Goal: Task Accomplishment & Management: Manage account settings

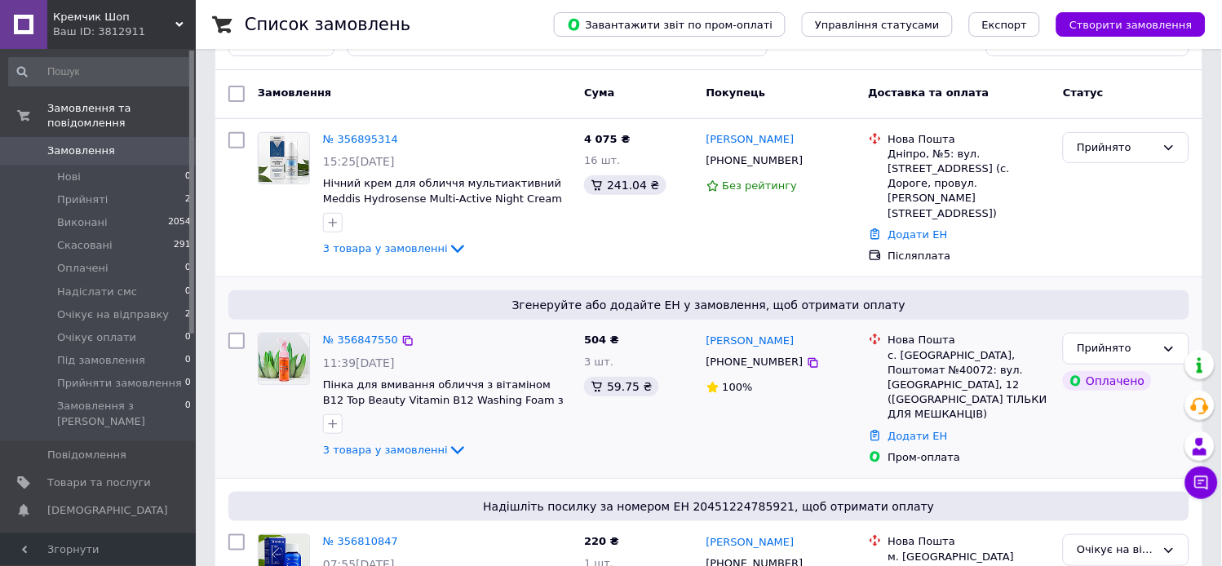
scroll to position [91, 0]
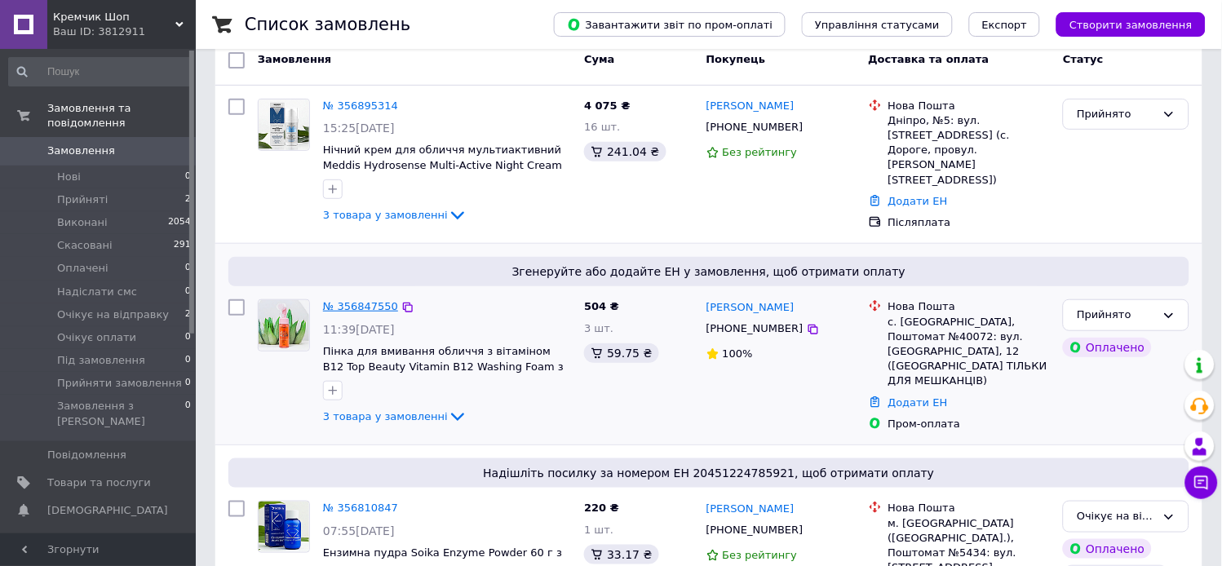
click at [361, 302] on link "№ 356847550" at bounding box center [360, 306] width 75 height 12
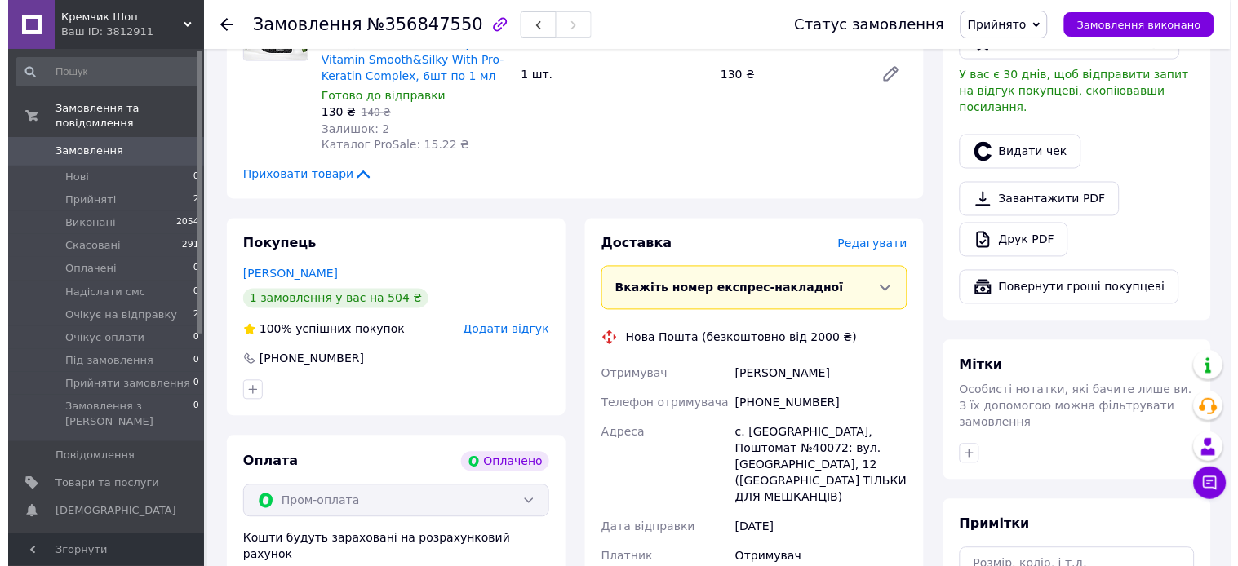
scroll to position [453, 0]
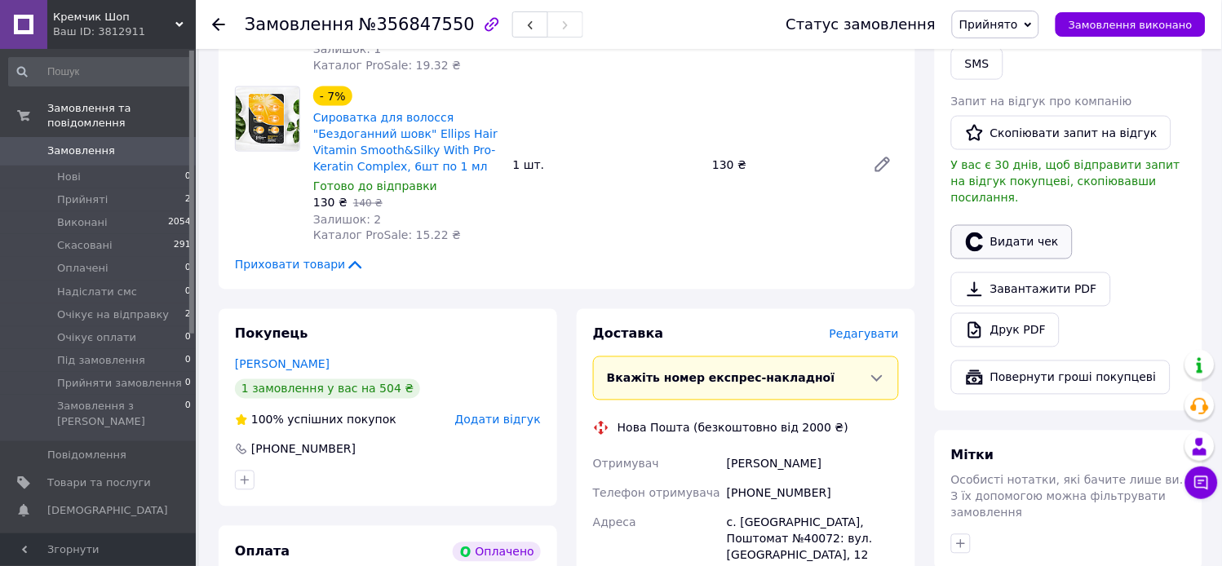
click at [1031, 226] on button "Видати чек" at bounding box center [1012, 242] width 122 height 34
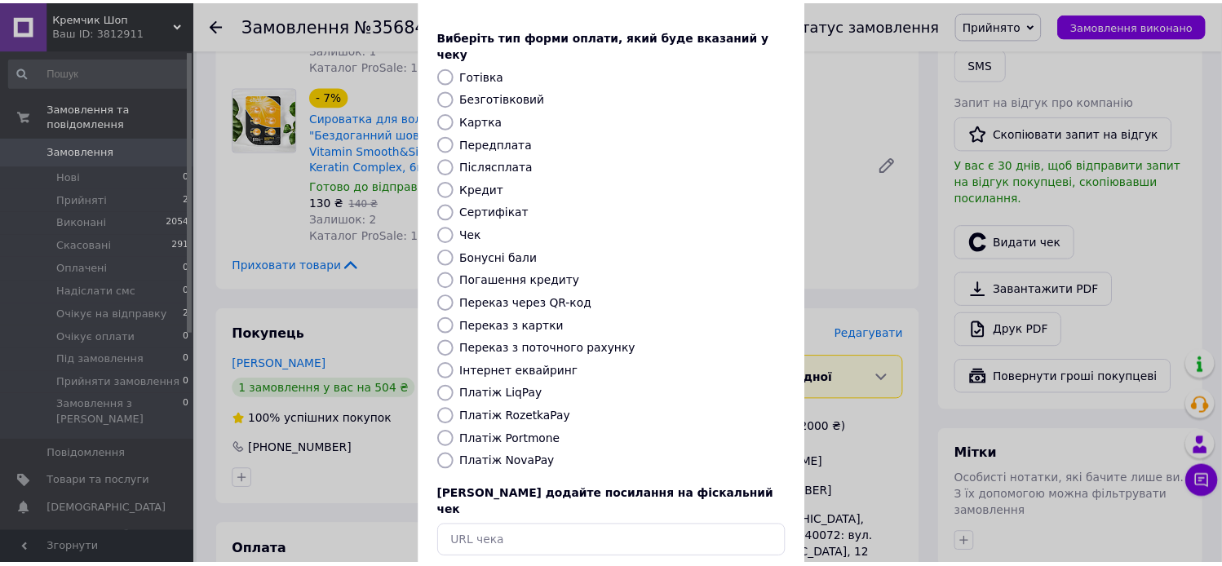
scroll to position [0, 0]
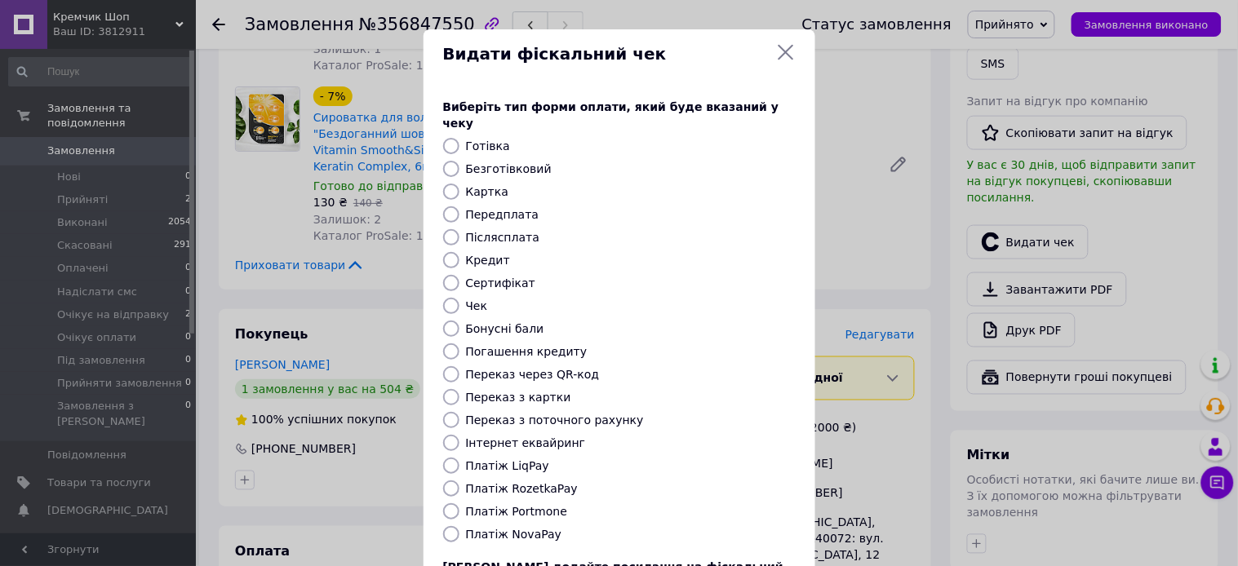
click at [780, 52] on icon at bounding box center [786, 52] width 20 height 20
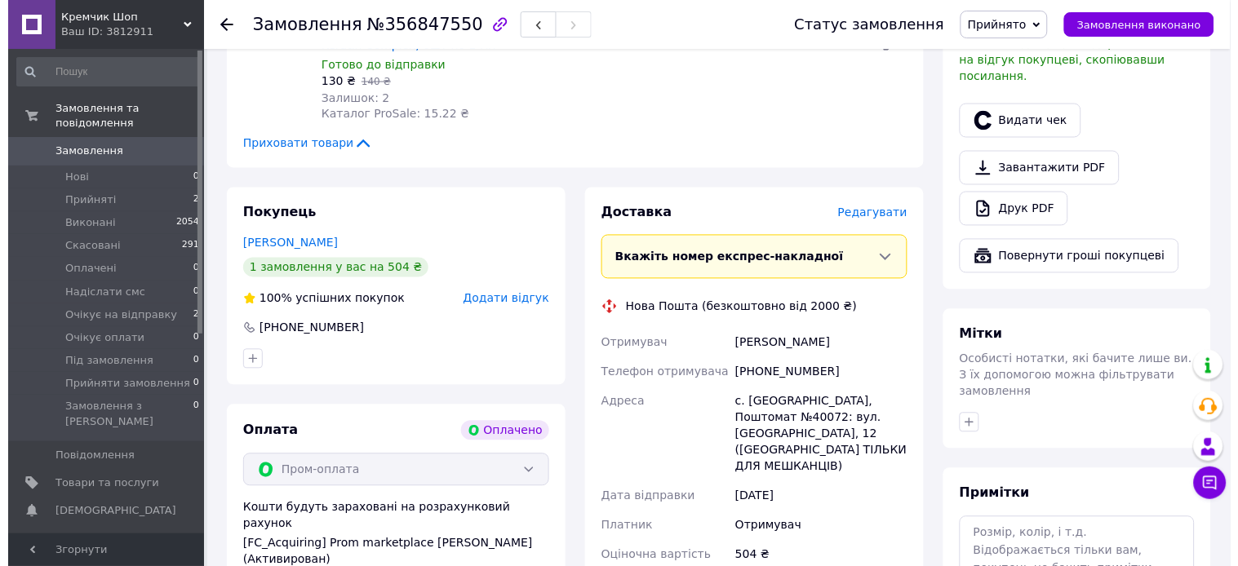
scroll to position [543, 0]
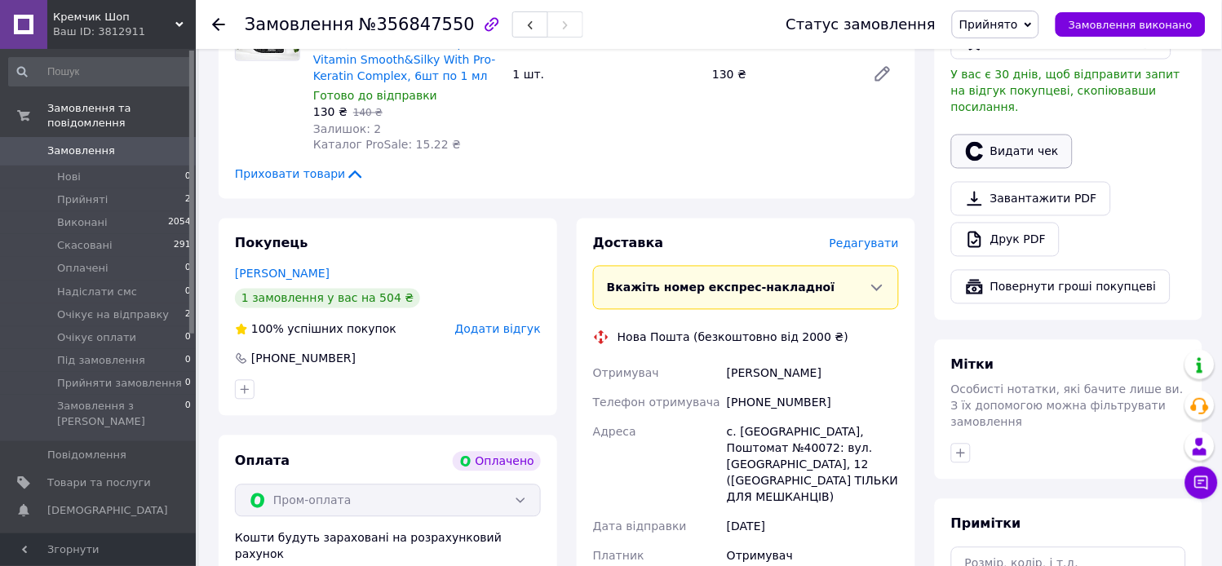
click at [1015, 136] on button "Видати чек" at bounding box center [1012, 152] width 122 height 34
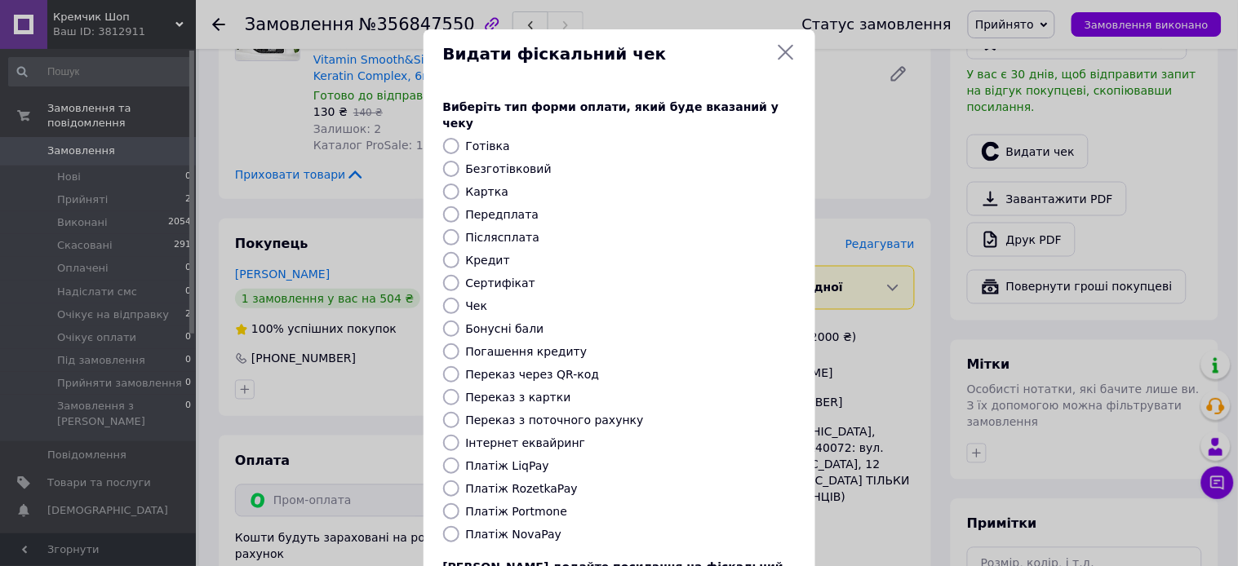
click at [515, 482] on label "Платіж RozetkaPay" at bounding box center [522, 488] width 112 height 13
click at [459, 481] on input "Платіж RozetkaPay" at bounding box center [451, 489] width 16 height 16
radio input "true"
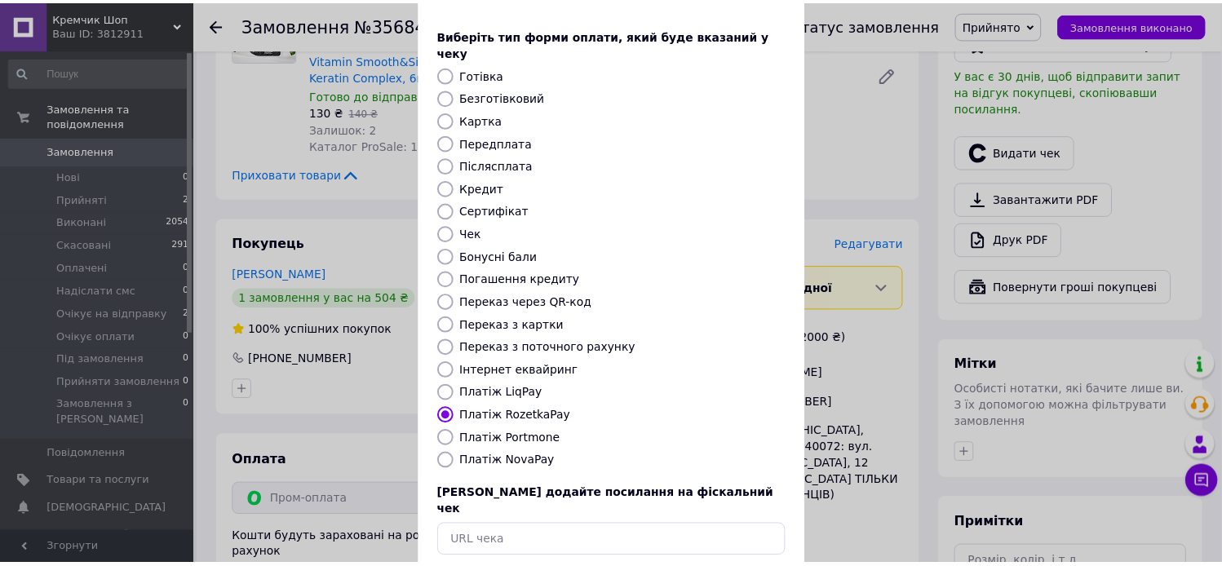
scroll to position [135, 0]
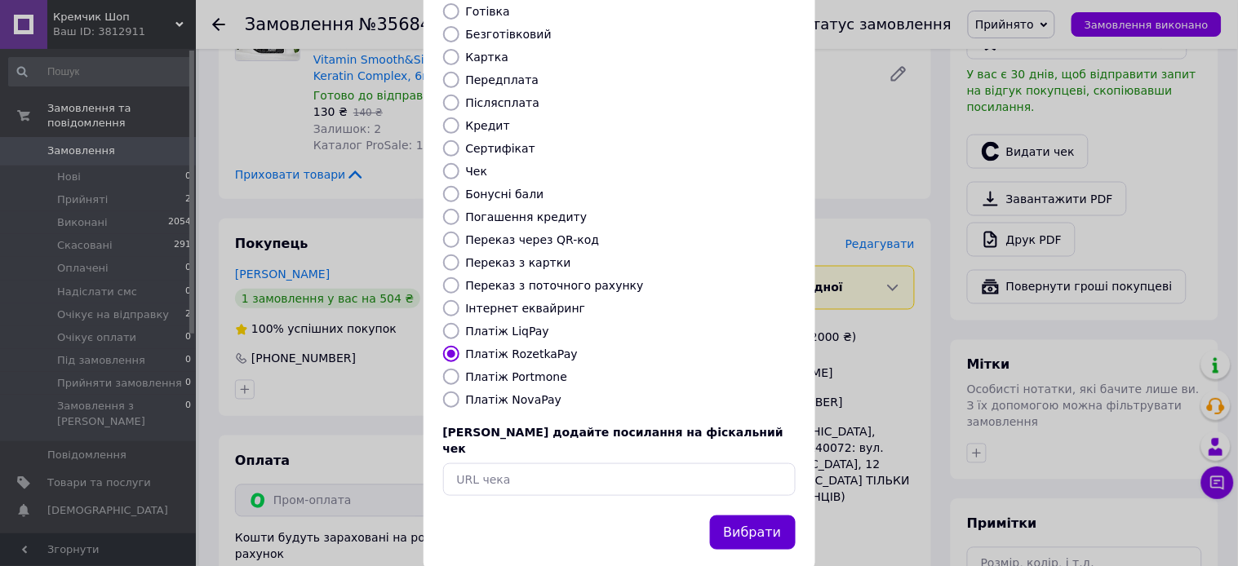
click at [740, 516] on button "Вибрати" at bounding box center [753, 533] width 86 height 35
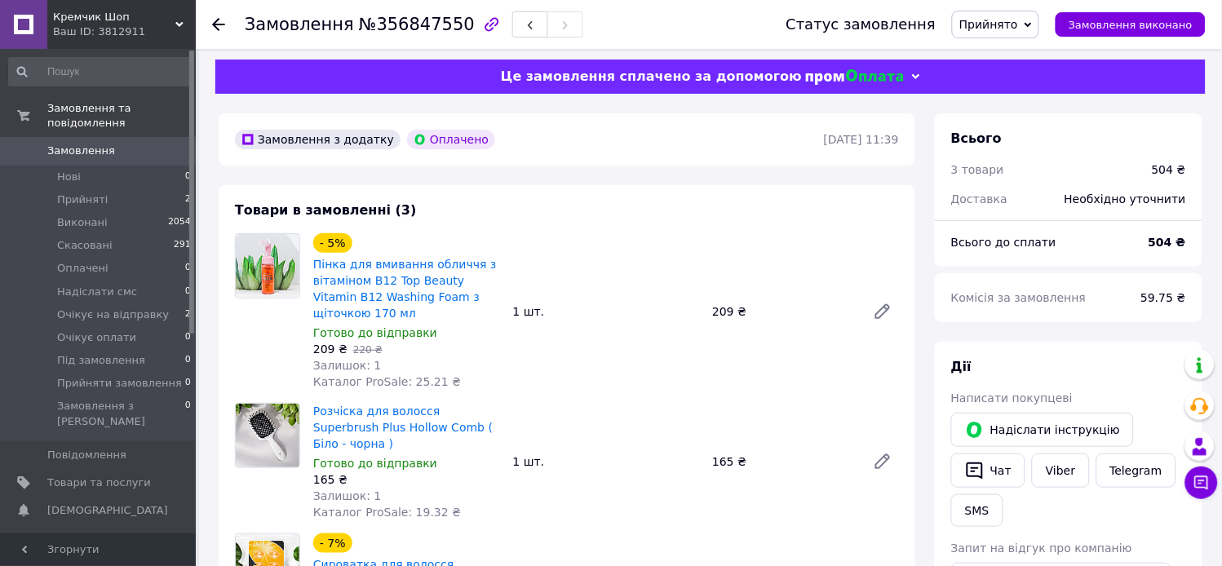
scroll to position [0, 0]
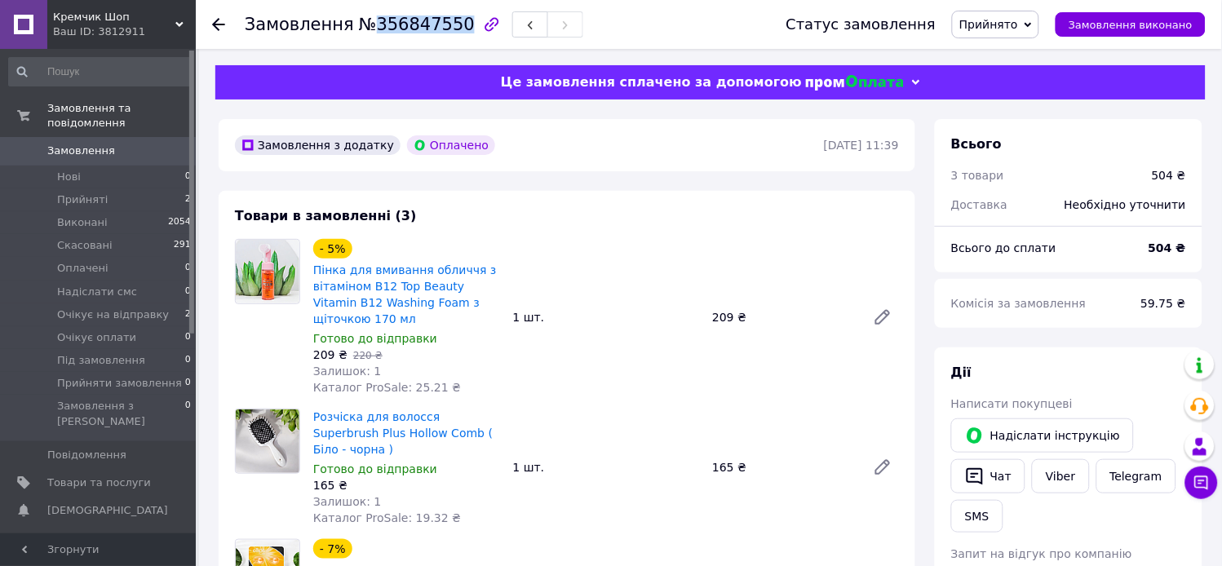
drag, startPoint x: 363, startPoint y: 20, endPoint x: 444, endPoint y: 20, distance: 80.8
click at [444, 20] on span "№356847550" at bounding box center [417, 25] width 116 height 20
copy span "356847550"
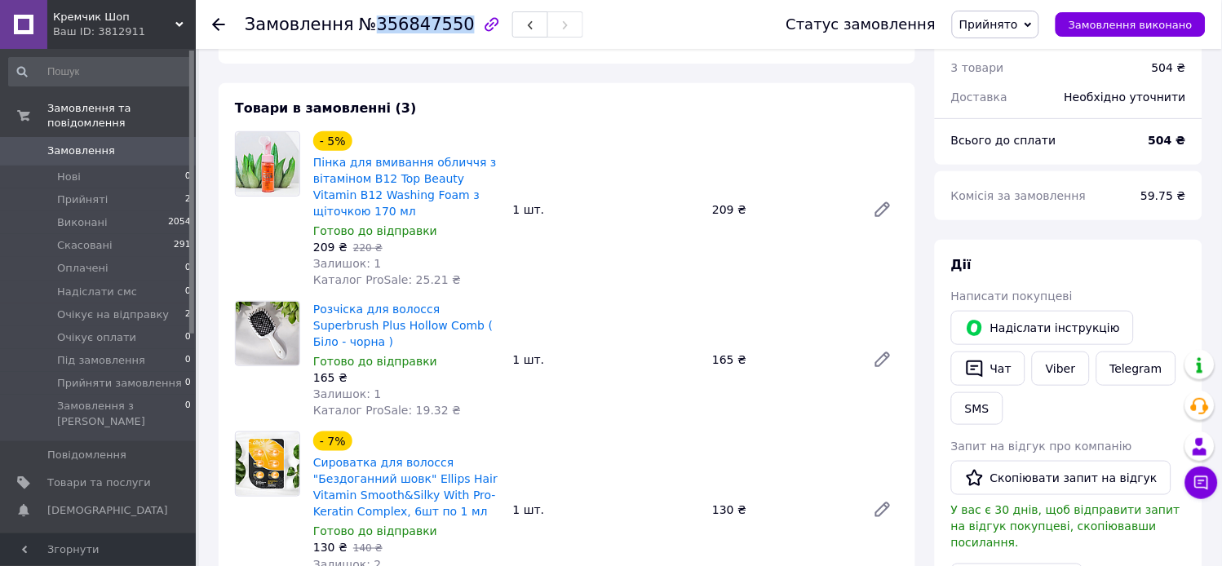
scroll to position [91, 0]
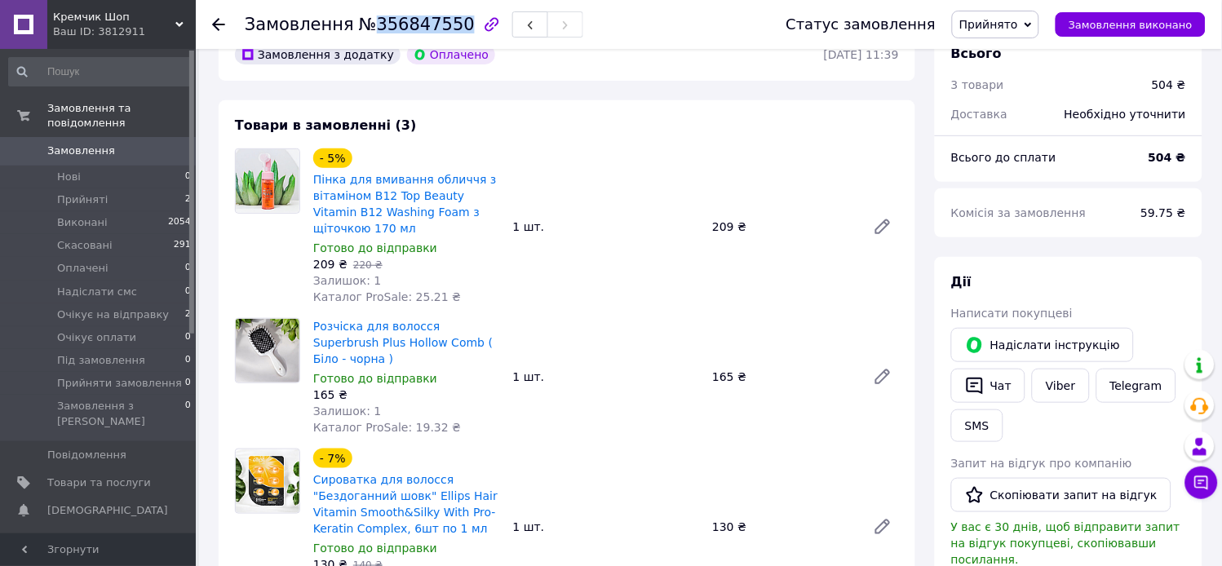
copy span "356847550"
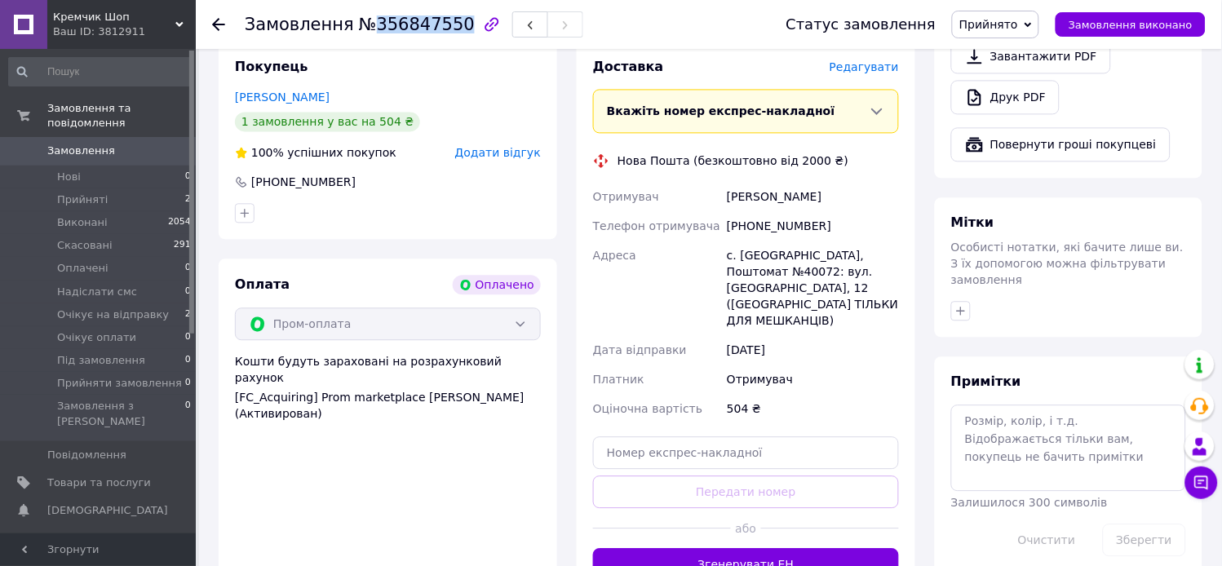
scroll to position [725, 0]
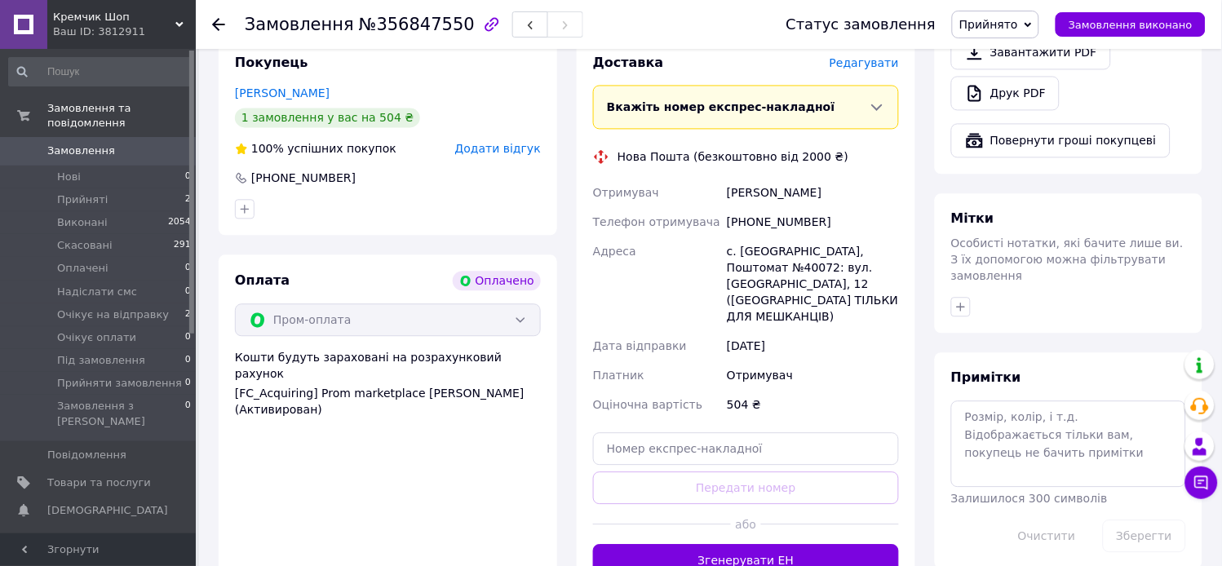
click at [837, 331] on div "[DATE]" at bounding box center [813, 345] width 179 height 29
drag, startPoint x: 746, startPoint y: 206, endPoint x: 813, endPoint y: 230, distance: 71.2
click at [812, 207] on div "[PHONE_NUMBER]" at bounding box center [813, 221] width 179 height 29
copy div "0978138719"
click at [855, 331] on div "[DATE]" at bounding box center [813, 345] width 179 height 29
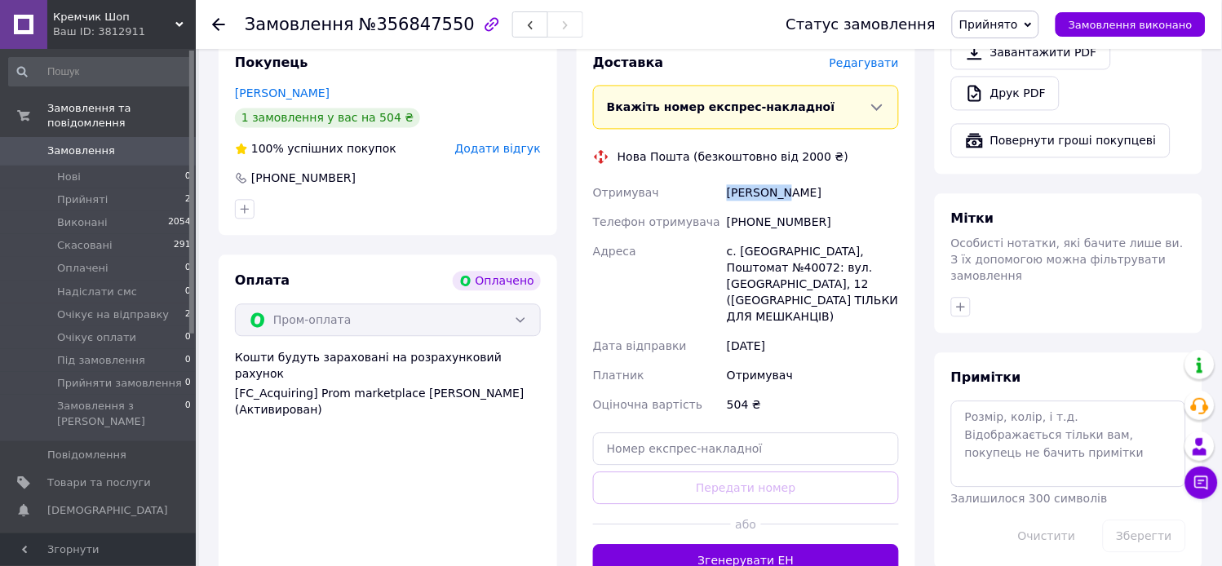
drag, startPoint x: 782, startPoint y: 175, endPoint x: 716, endPoint y: 180, distance: 65.5
click at [716, 179] on div "Отримувач [PERSON_NAME] Телефон отримувача [PHONE_NUMBER] Адреса [PERSON_NAME].…" at bounding box center [746, 299] width 312 height 242
copy div "Отримувач [PERSON_NAME]"
drag, startPoint x: 877, startPoint y: 325, endPoint x: 824, endPoint y: 247, distance: 93.9
click at [876, 331] on div "[DATE]" at bounding box center [813, 345] width 179 height 29
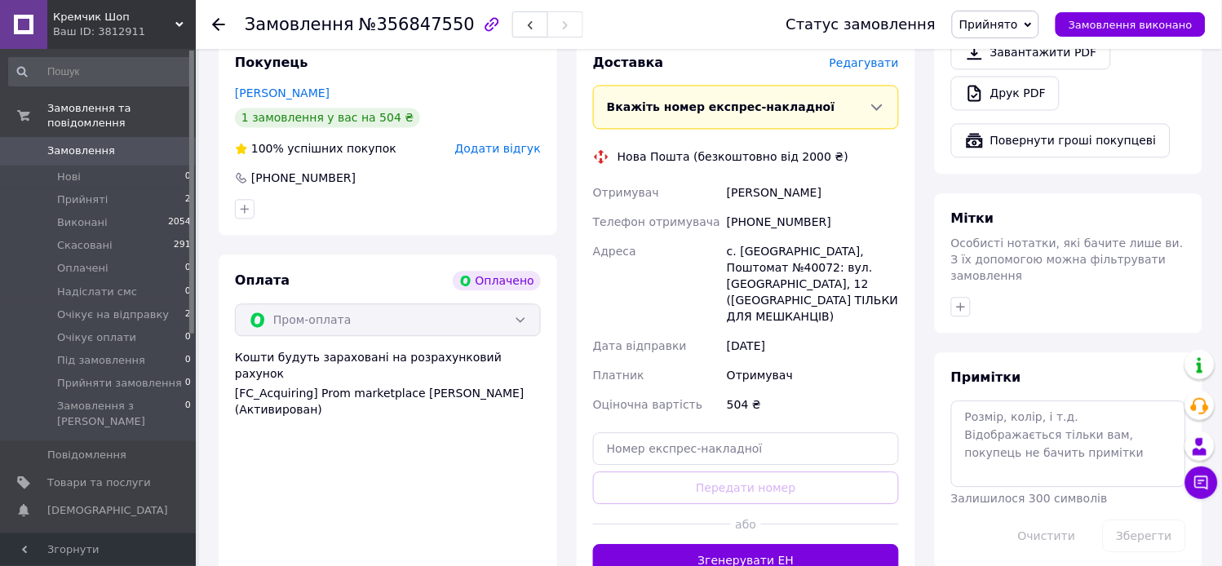
drag, startPoint x: 785, startPoint y: 177, endPoint x: 821, endPoint y: 177, distance: 35.9
click at [821, 178] on div "[PERSON_NAME]" at bounding box center [813, 192] width 179 height 29
copy div "[PERSON_NAME]"
drag, startPoint x: 871, startPoint y: 331, endPoint x: 855, endPoint y: 321, distance: 19.0
click at [865, 361] on div "Отримувач" at bounding box center [813, 375] width 179 height 29
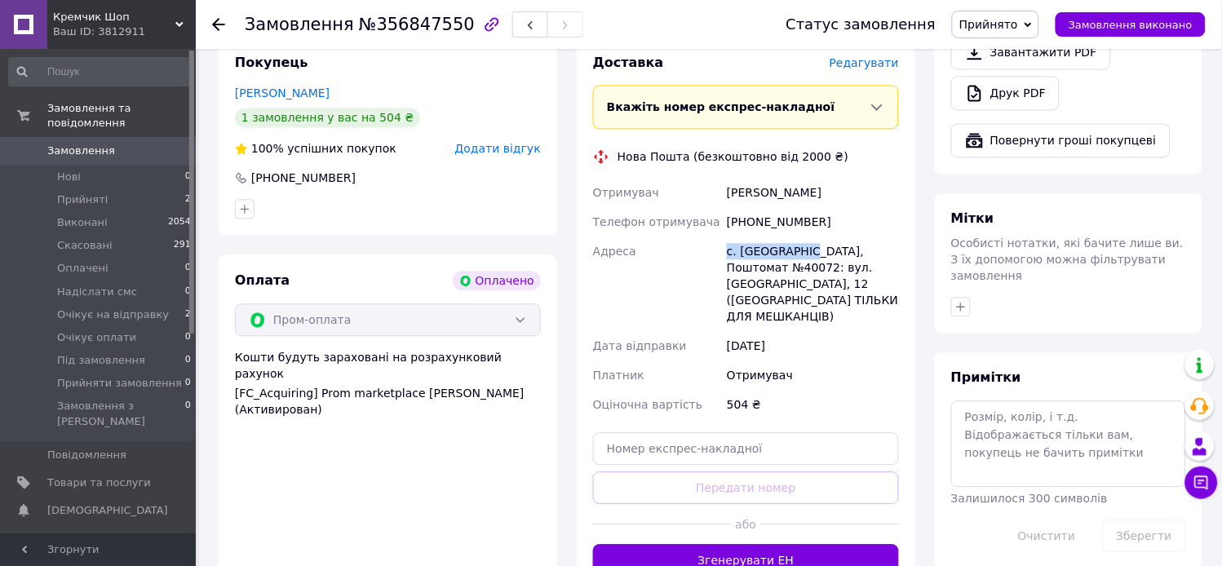
drag, startPoint x: 802, startPoint y: 232, endPoint x: 729, endPoint y: 275, distance: 84.5
click at [716, 246] on div "Отримувач [PERSON_NAME] Телефон отримувача [PHONE_NUMBER] Адреса [PERSON_NAME].…" at bounding box center [746, 299] width 312 height 242
copy div "Адреса с. [GEOGRAPHIC_DATA],"
drag, startPoint x: 863, startPoint y: 333, endPoint x: 851, endPoint y: 312, distance: 23.8
click at [862, 361] on div "Отримувач" at bounding box center [813, 375] width 179 height 29
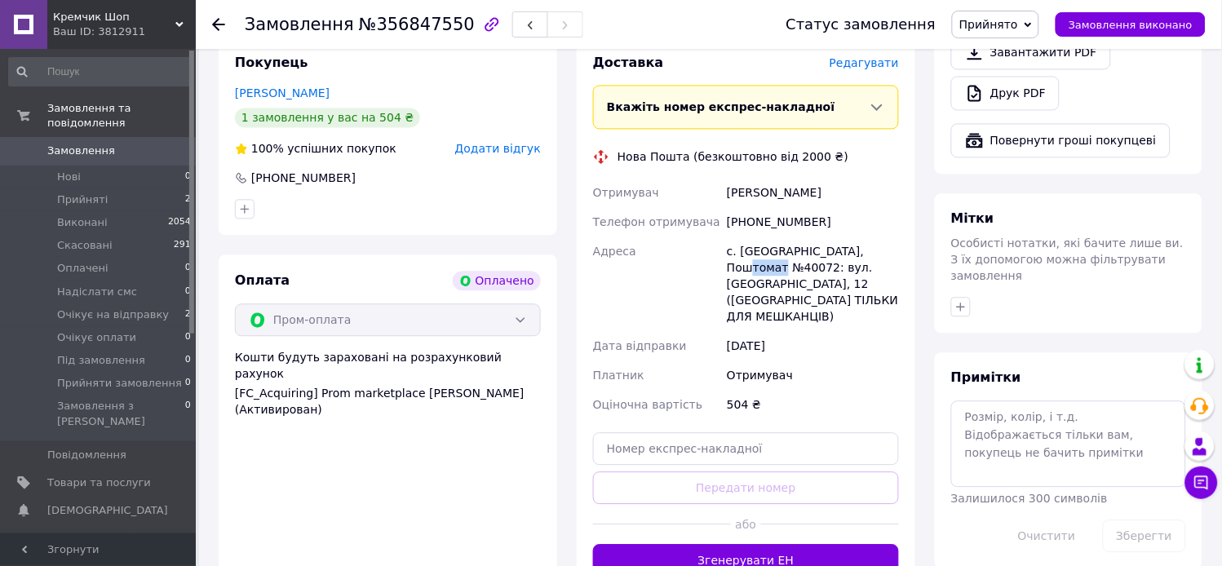
drag, startPoint x: 770, startPoint y: 250, endPoint x: 743, endPoint y: 255, distance: 27.4
click at [743, 255] on div "с. [GEOGRAPHIC_DATA], Поштомат №40072: вул. [GEOGRAPHIC_DATA], 12 ([GEOGRAPHIC_…" at bounding box center [813, 284] width 179 height 95
copy div "40072"
click at [689, 432] on input "text" at bounding box center [746, 448] width 306 height 33
paste input "20451225300458"
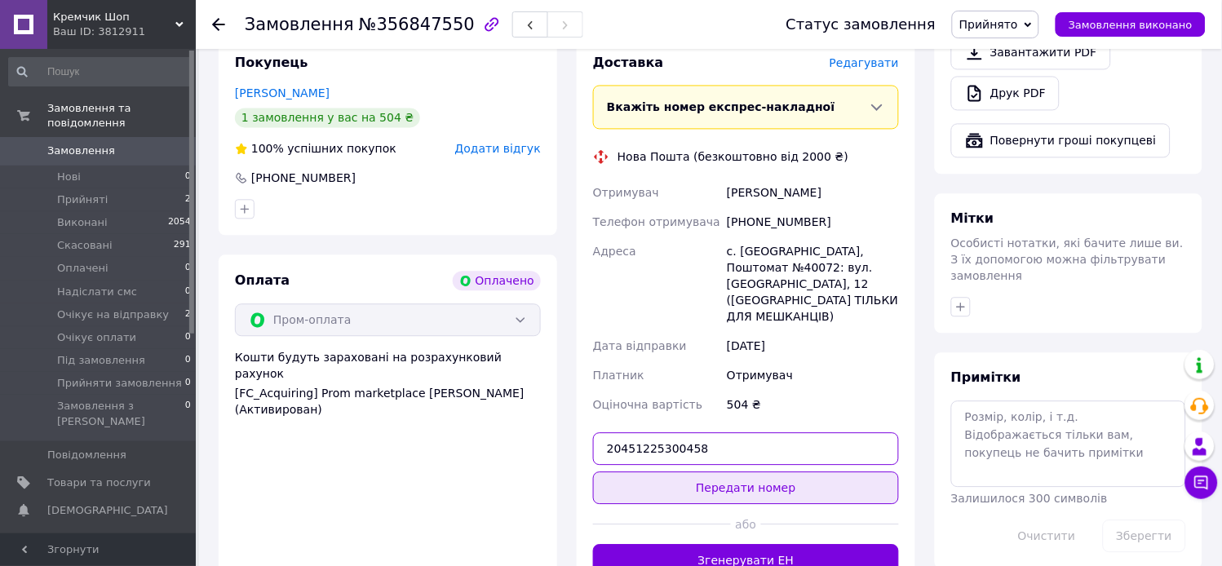
type input "20451225300458"
click at [739, 472] on button "Передати номер" at bounding box center [746, 488] width 306 height 33
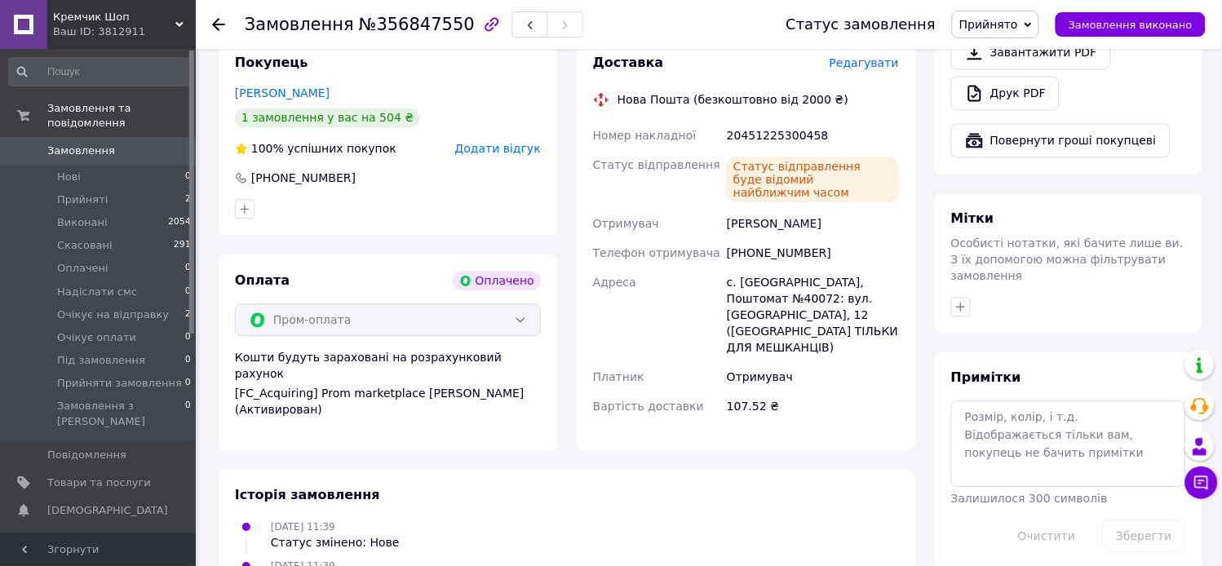
click at [1032, 22] on icon at bounding box center [1028, 24] width 7 height 7
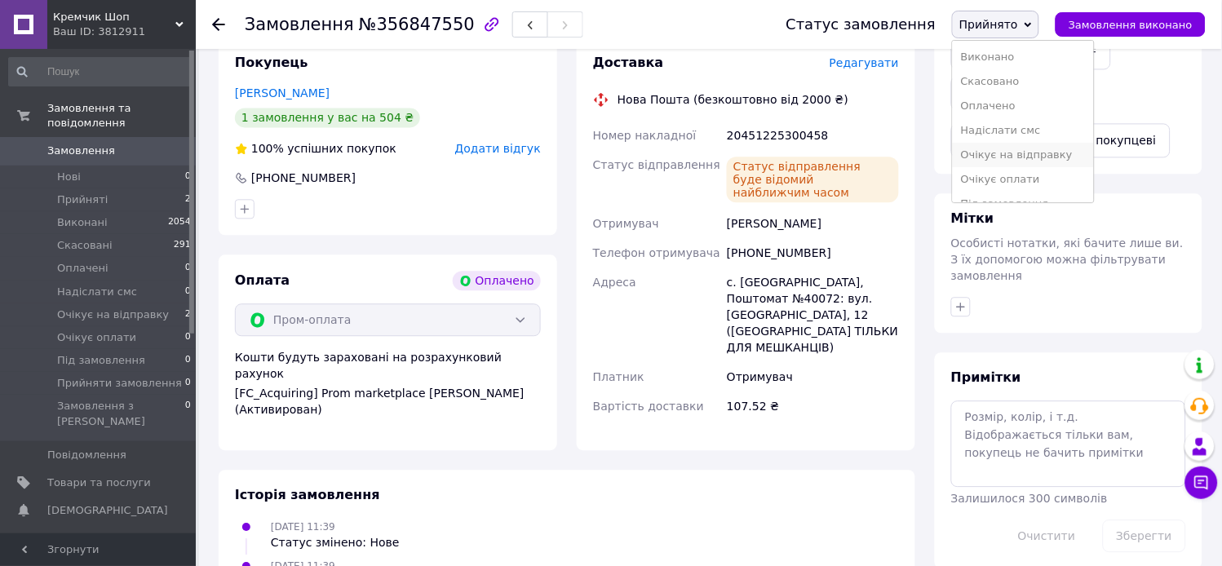
click at [1021, 151] on li "Очікує на відправку" at bounding box center [1023, 155] width 141 height 24
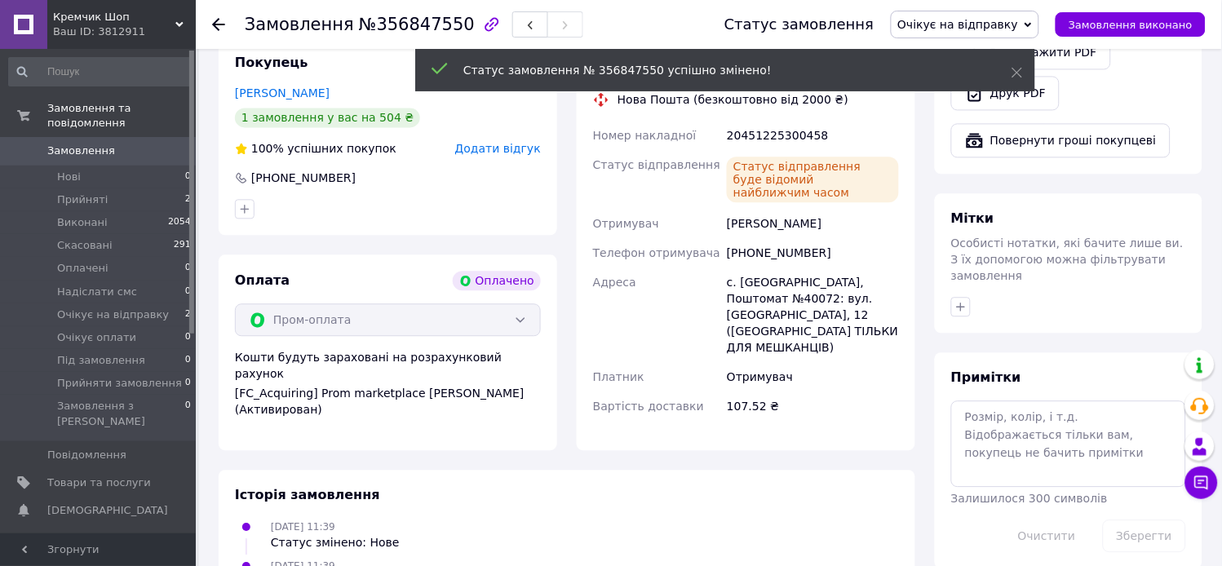
click at [214, 23] on use at bounding box center [218, 24] width 13 height 13
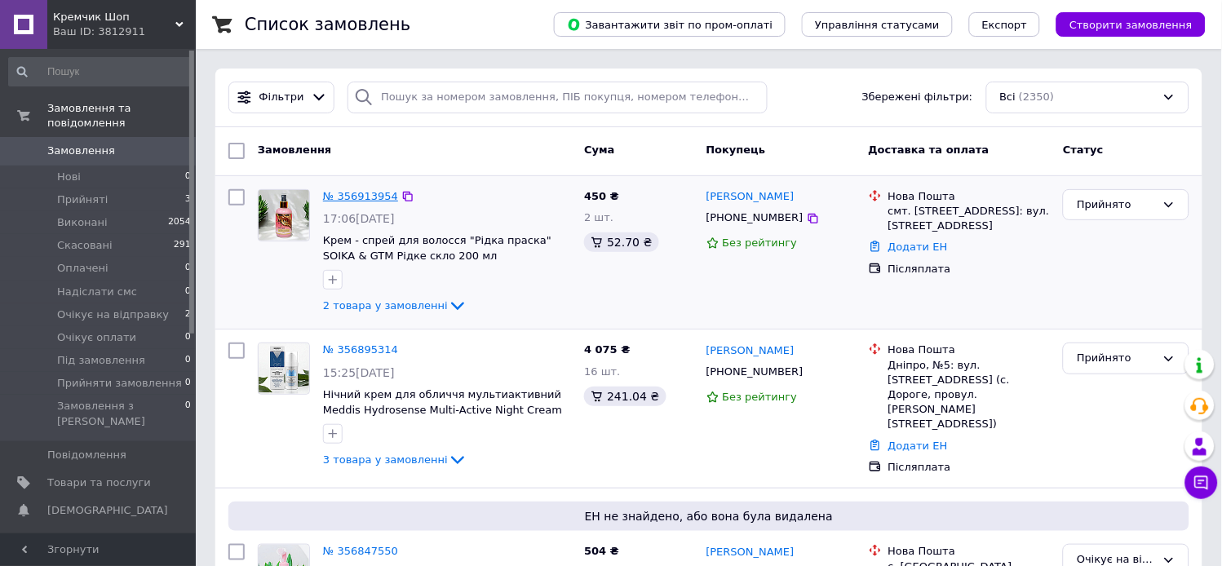
click at [355, 198] on link "№ 356913954" at bounding box center [360, 196] width 75 height 12
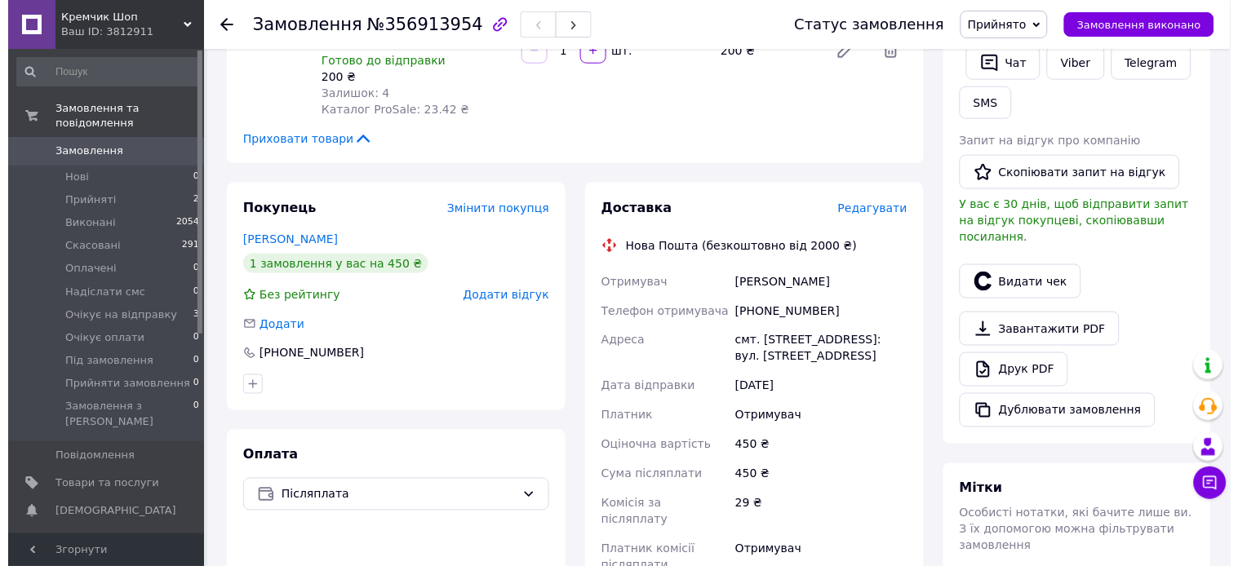
scroll to position [362, 0]
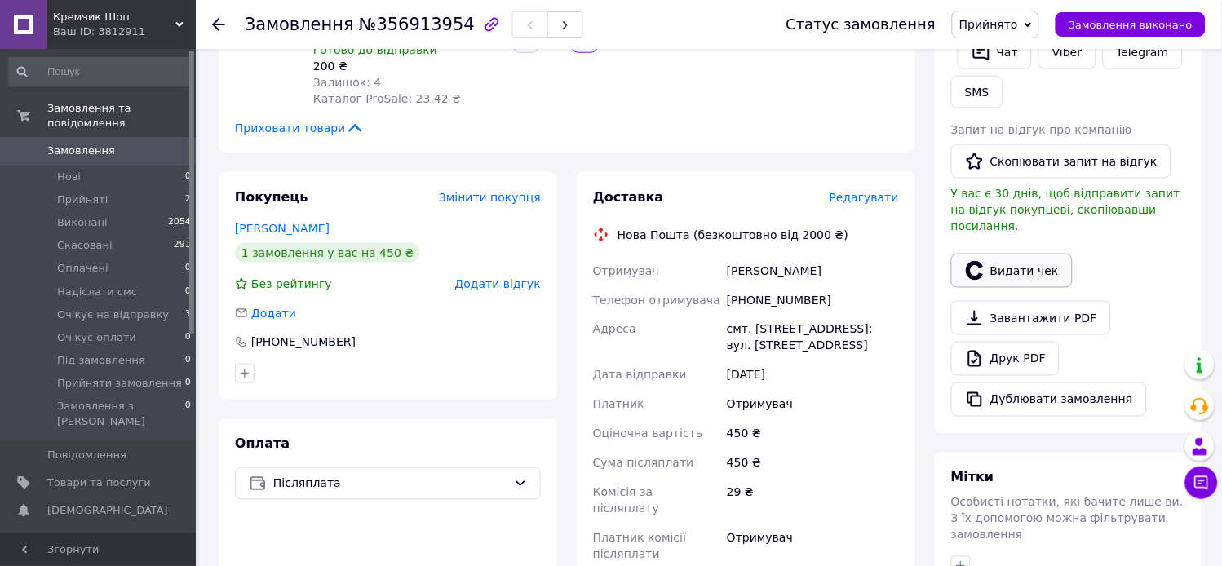
click at [1030, 258] on button "Видати чек" at bounding box center [1012, 271] width 122 height 34
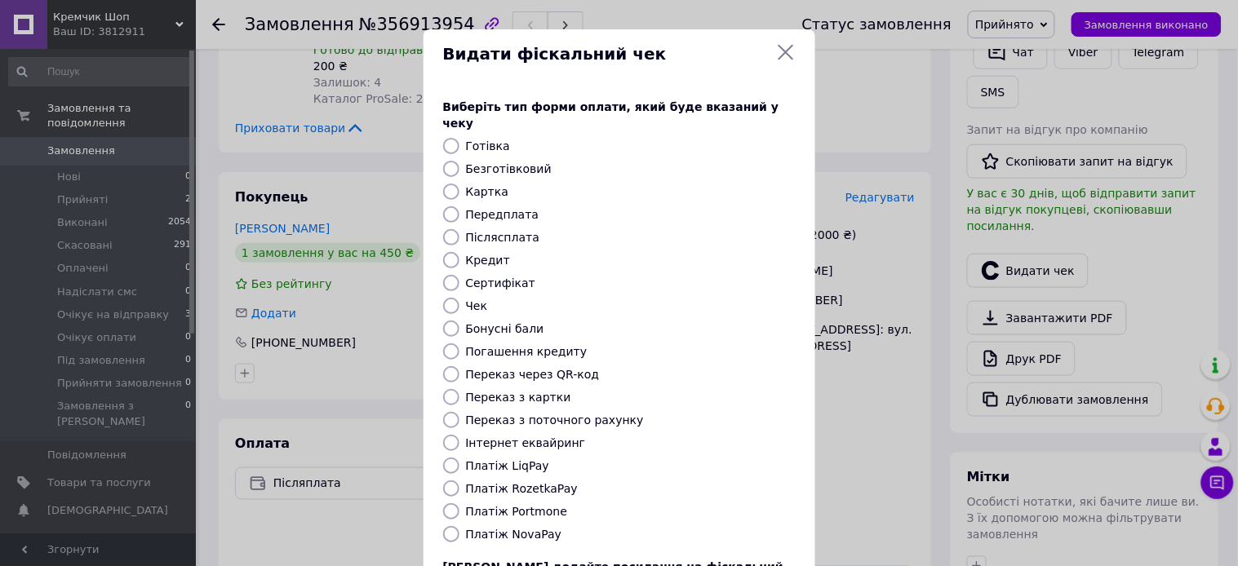
click at [495, 528] on label "Платіж NovaPay" at bounding box center [514, 534] width 96 height 13
click at [459, 526] on input "Платіж NovaPay" at bounding box center [451, 534] width 16 height 16
radio input "true"
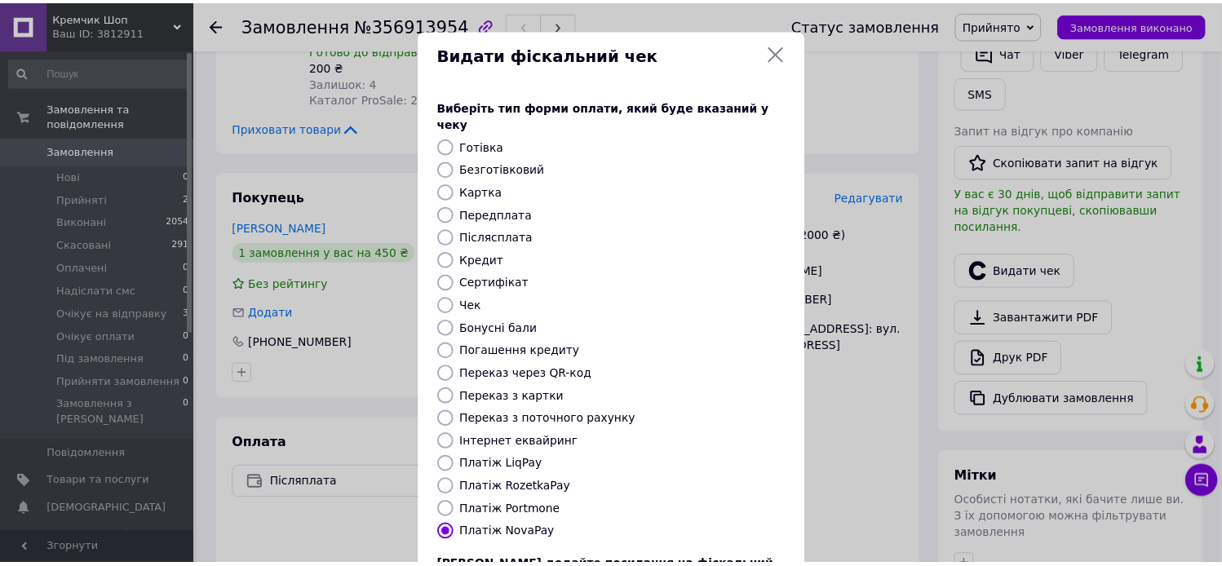
scroll to position [135, 0]
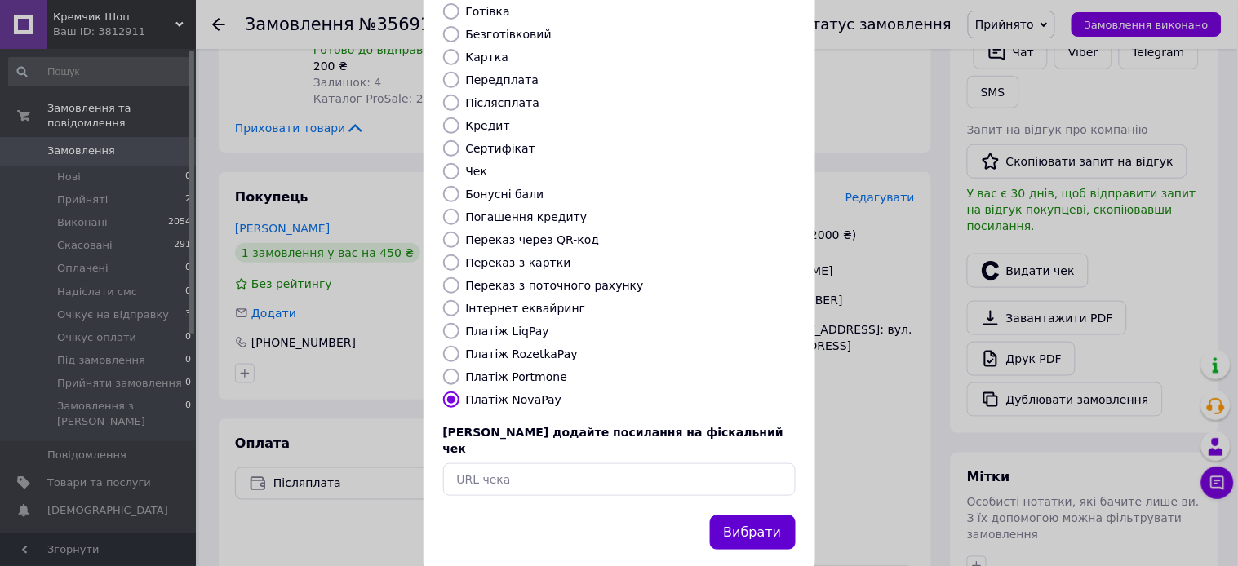
click at [751, 516] on button "Вибрати" at bounding box center [753, 533] width 86 height 35
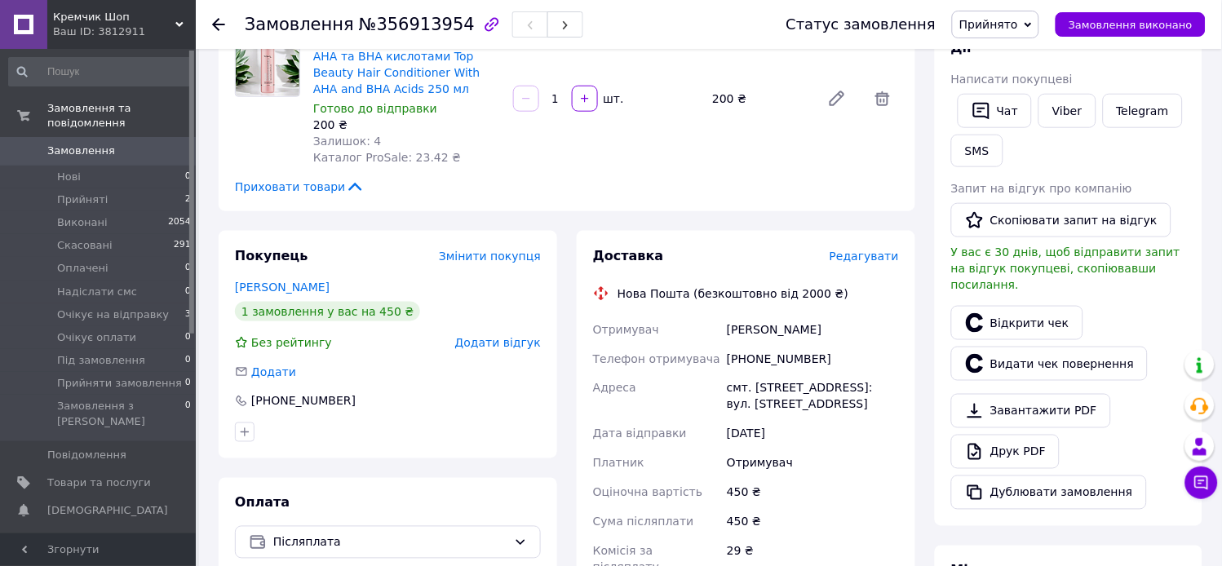
scroll to position [272, 0]
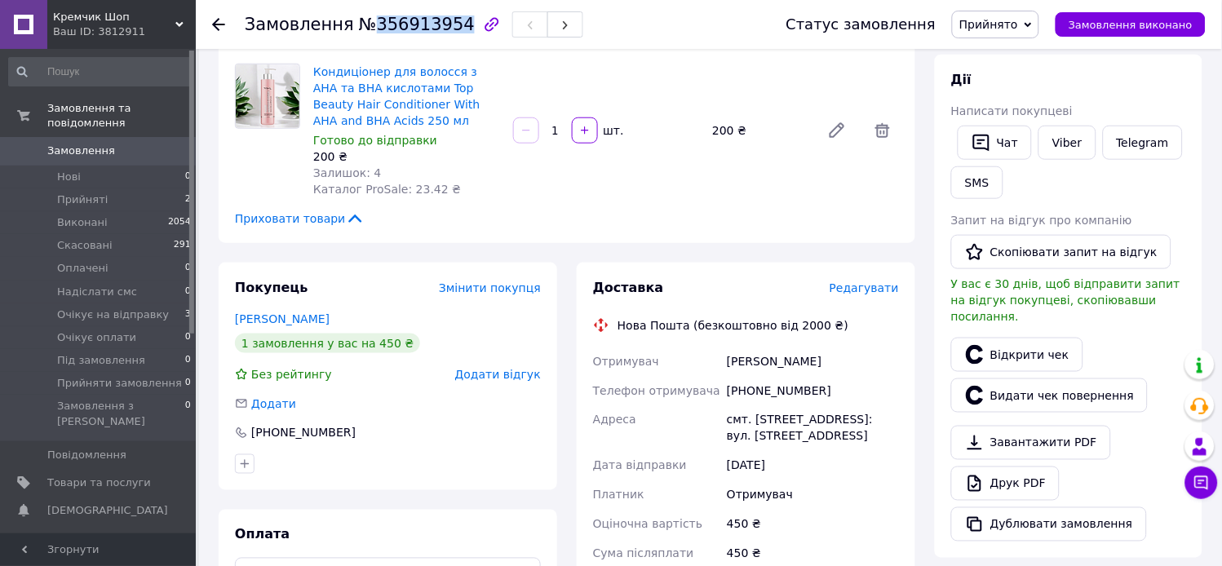
drag, startPoint x: 362, startPoint y: 23, endPoint x: 445, endPoint y: 16, distance: 83.5
click at [445, 16] on span "№356913954" at bounding box center [417, 25] width 116 height 20
copy span "356913954"
drag, startPoint x: 844, startPoint y: 475, endPoint x: 804, endPoint y: 405, distance: 80.8
click at [844, 481] on div "Отримувач" at bounding box center [813, 495] width 179 height 29
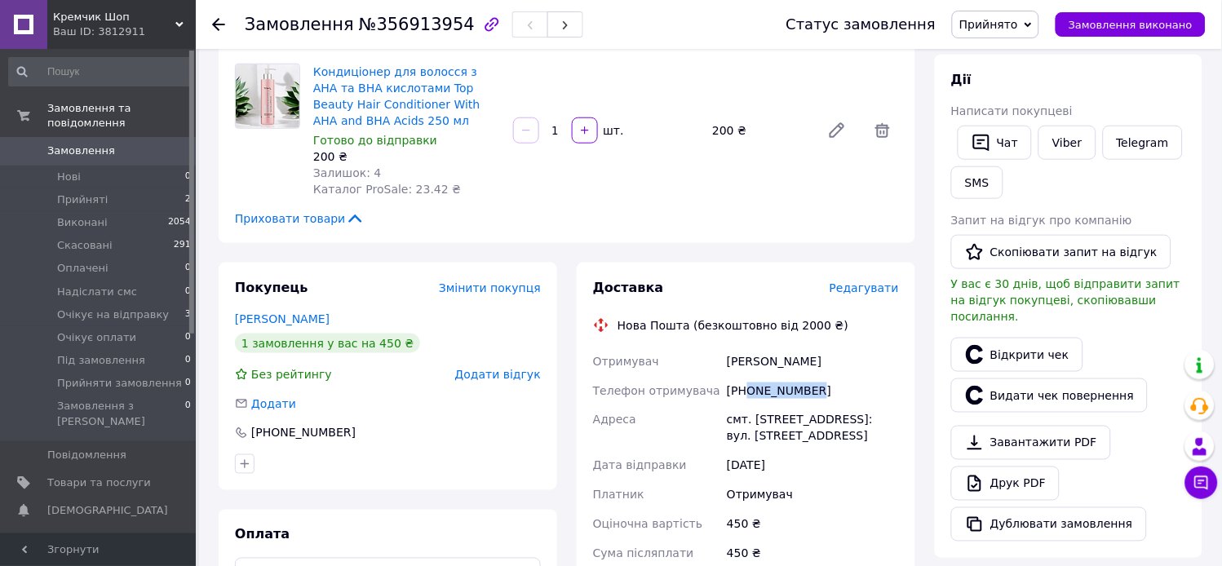
drag, startPoint x: 746, startPoint y: 372, endPoint x: 829, endPoint y: 409, distance: 91.0
click at [809, 376] on div "[PHONE_NUMBER]" at bounding box center [813, 390] width 179 height 29
copy div "0508525382"
drag, startPoint x: 902, startPoint y: 357, endPoint x: 820, endPoint y: 357, distance: 82.4
click at [893, 357] on div "[PERSON_NAME]" at bounding box center [813, 361] width 179 height 29
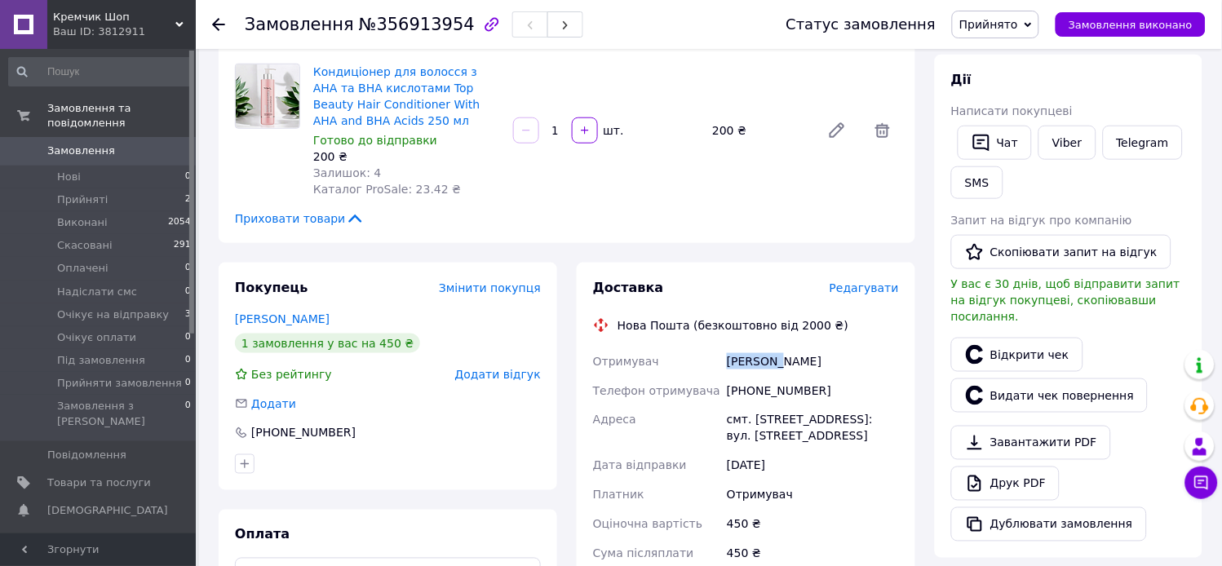
drag, startPoint x: 779, startPoint y: 344, endPoint x: 729, endPoint y: 348, distance: 50.7
click at [729, 348] on div "[PERSON_NAME]" at bounding box center [813, 361] width 179 height 29
copy div "Кривошея"
click at [867, 348] on div "[PERSON_NAME]" at bounding box center [813, 361] width 179 height 29
drag, startPoint x: 782, startPoint y: 343, endPoint x: 830, endPoint y: 343, distance: 48.1
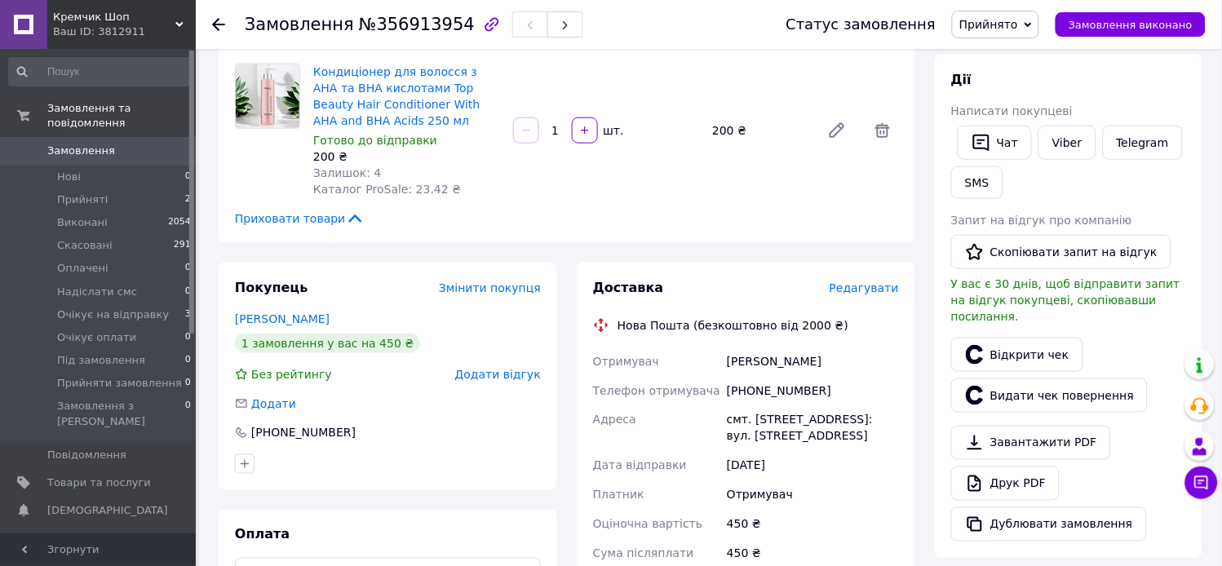
click at [830, 347] on div "[PERSON_NAME]" at bounding box center [813, 361] width 179 height 29
drag, startPoint x: 873, startPoint y: 359, endPoint x: 818, endPoint y: 380, distance: 59.4
click at [871, 376] on div "[PHONE_NUMBER]" at bounding box center [813, 390] width 179 height 29
drag, startPoint x: 818, startPoint y: 403, endPoint x: 716, endPoint y: 417, distance: 102.1
click at [716, 411] on div "Отримувач [PERSON_NAME] Телефон отримувача [PHONE_NUMBER] [GEOGRAPHIC_DATA] смт…" at bounding box center [746, 503] width 312 height 313
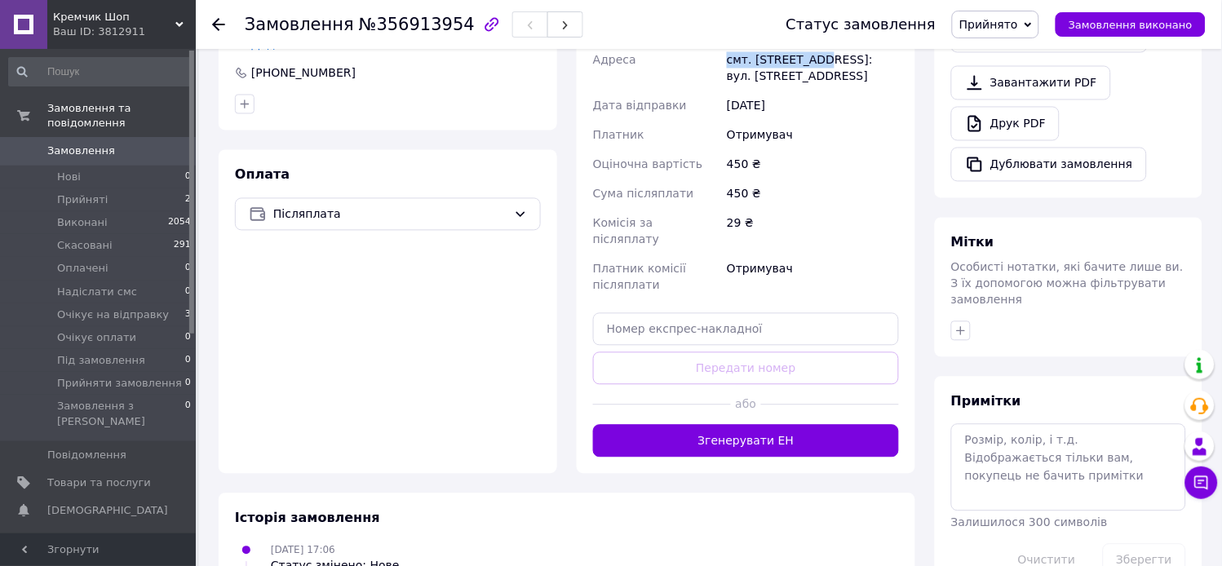
scroll to position [634, 0]
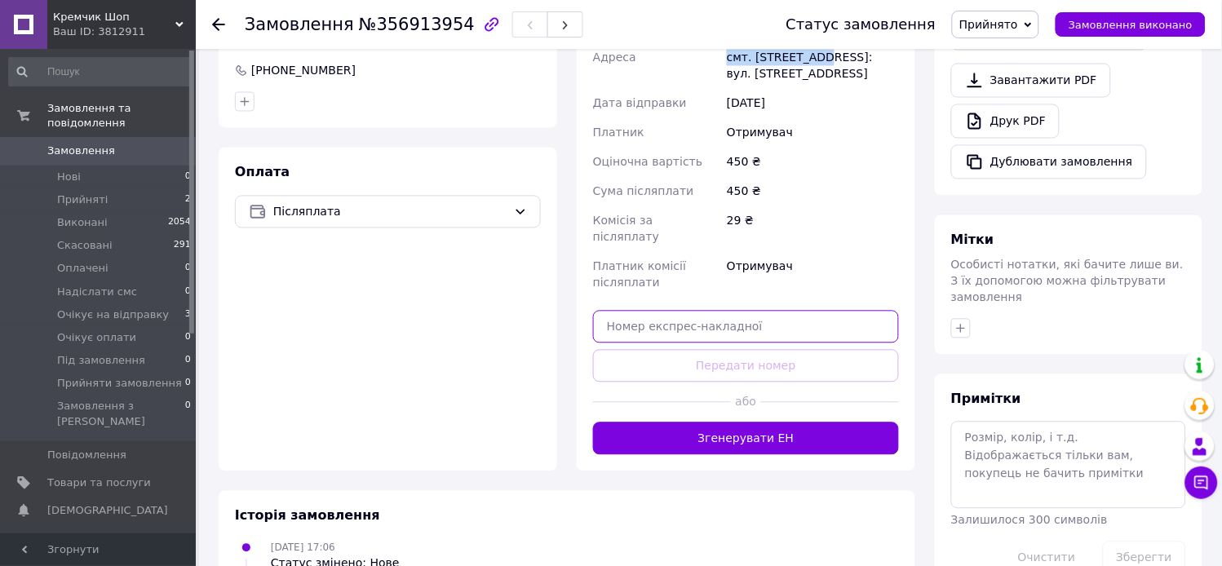
click at [695, 311] on input "text" at bounding box center [746, 327] width 306 height 33
paste input "20451225308997"
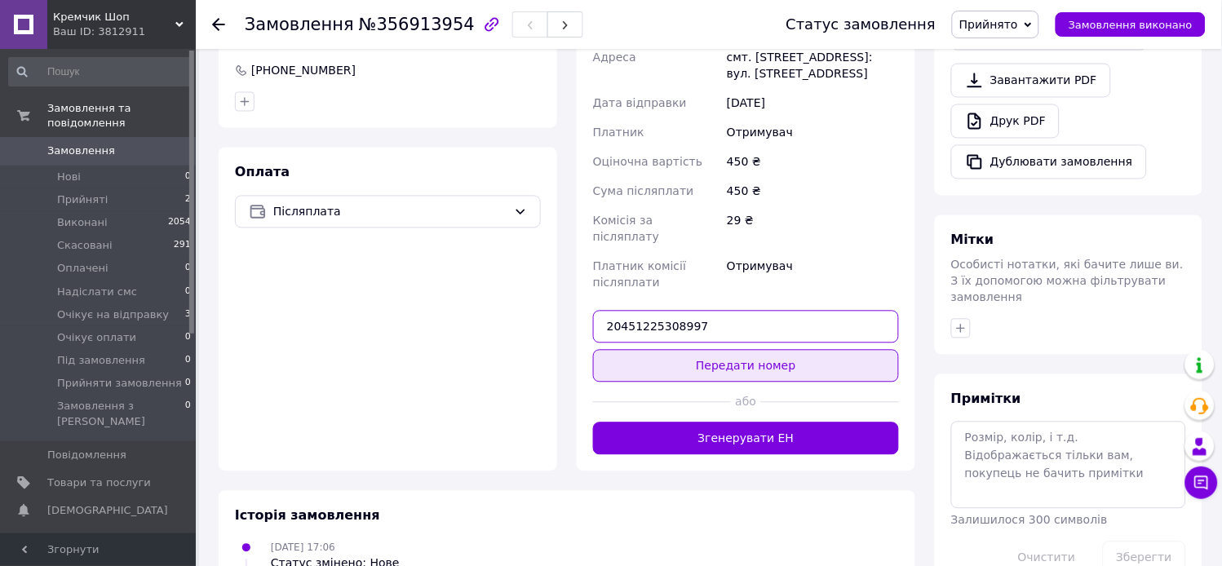
type input "20451225308997"
click at [747, 350] on button "Передати номер" at bounding box center [746, 366] width 306 height 33
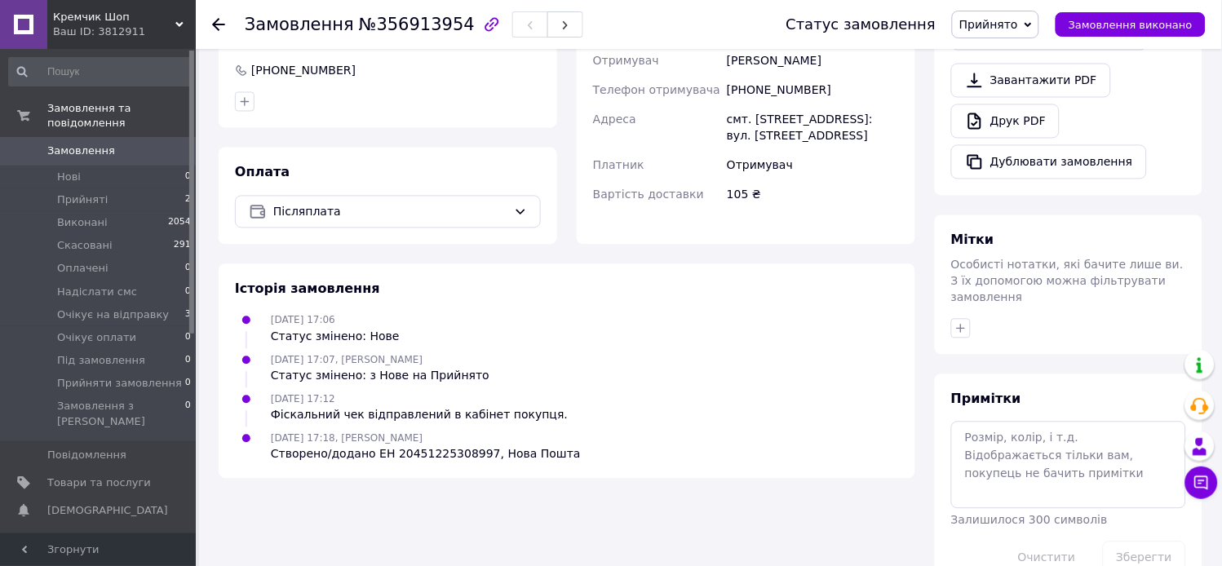
click at [1032, 24] on icon at bounding box center [1028, 24] width 7 height 5
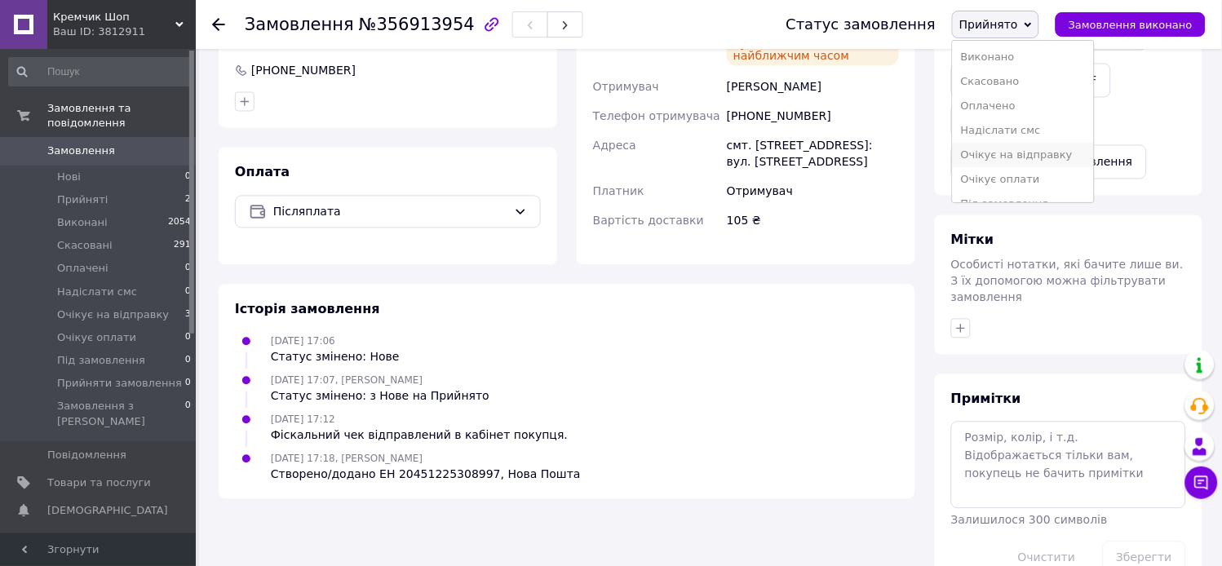
click at [1032, 151] on li "Очікує на відправку" at bounding box center [1023, 155] width 141 height 24
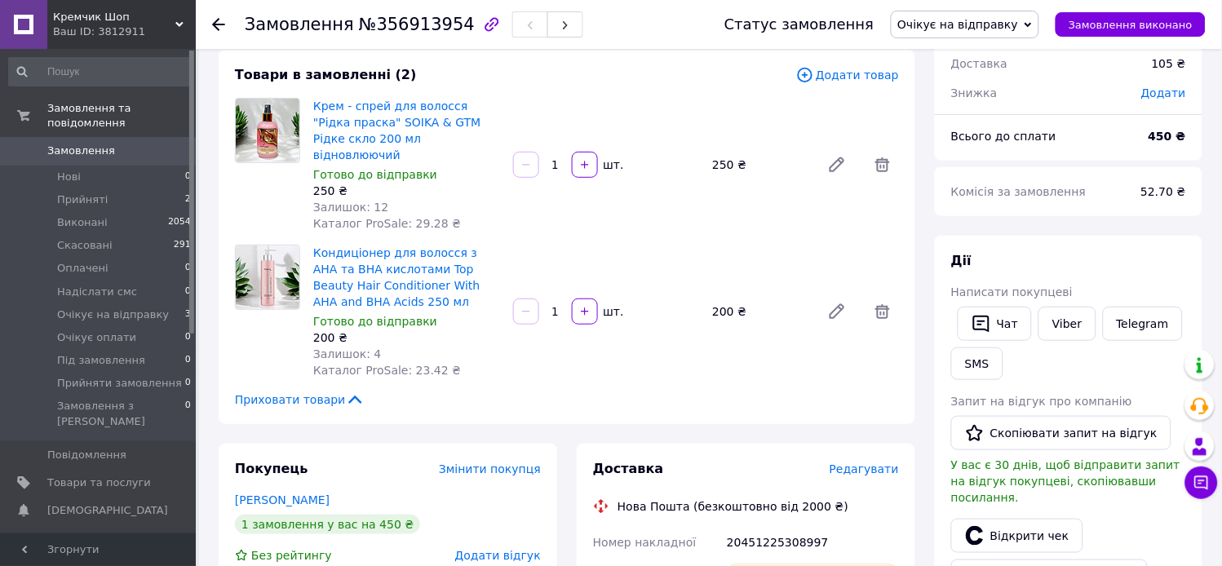
scroll to position [0, 0]
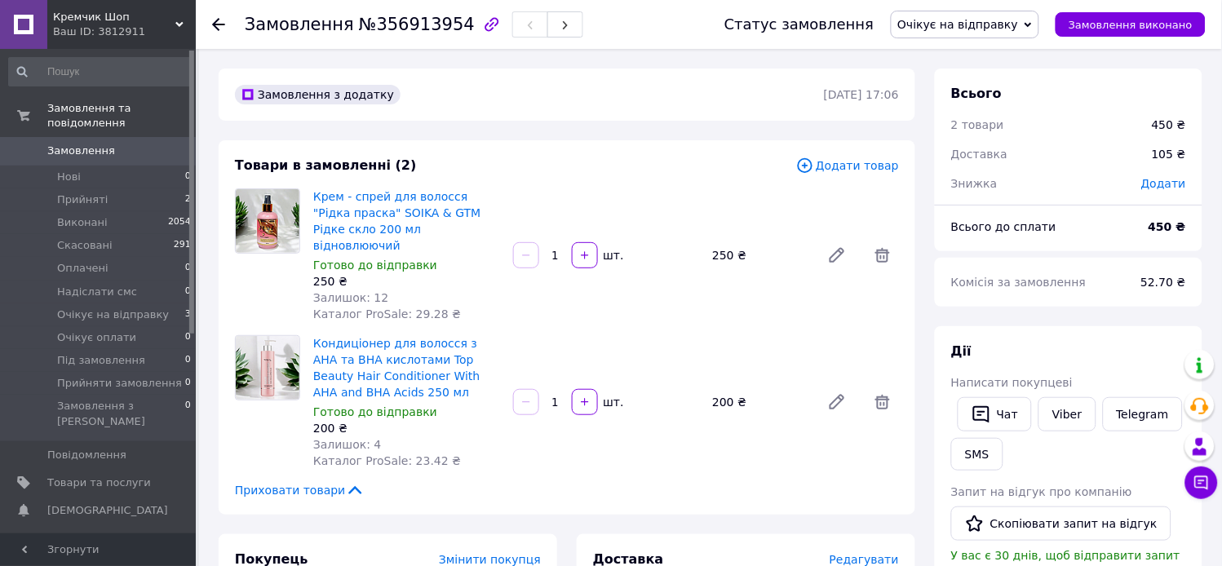
click at [215, 24] on use at bounding box center [218, 24] width 13 height 13
